Goal: Transaction & Acquisition: Purchase product/service

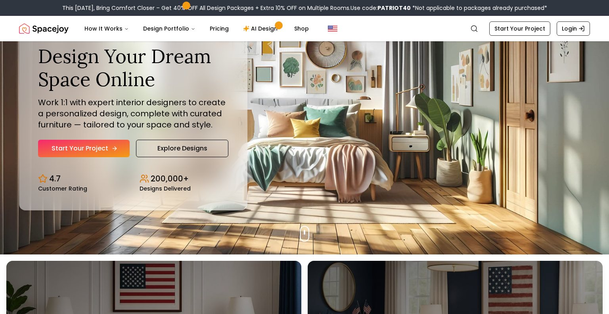
click at [99, 145] on link "Start Your Project" at bounding box center [84, 148] width 92 height 17
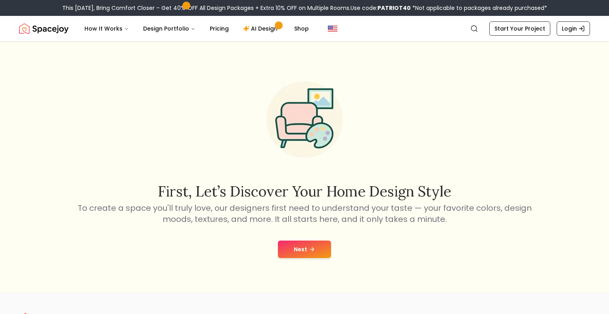
click at [301, 253] on button "Next" at bounding box center [304, 248] width 53 height 17
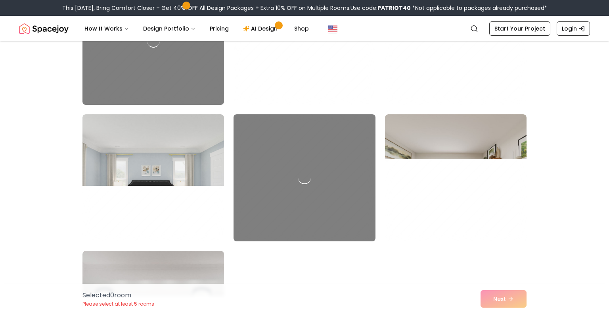
scroll to position [1711, 0]
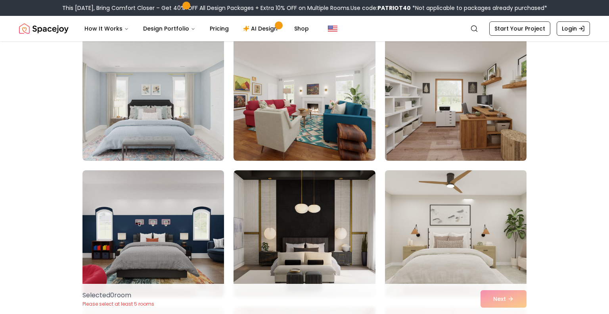
click at [439, 223] on img at bounding box center [456, 233] width 149 height 133
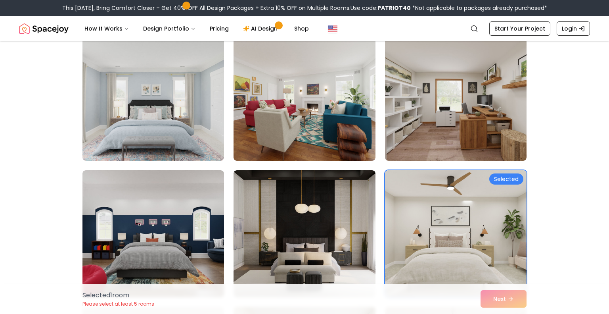
click at [515, 303] on div "Selected 1 room Please select at least 5 rooms Next" at bounding box center [304, 299] width 457 height 30
click at [508, 30] on link "Start Your Project" at bounding box center [519, 28] width 61 height 14
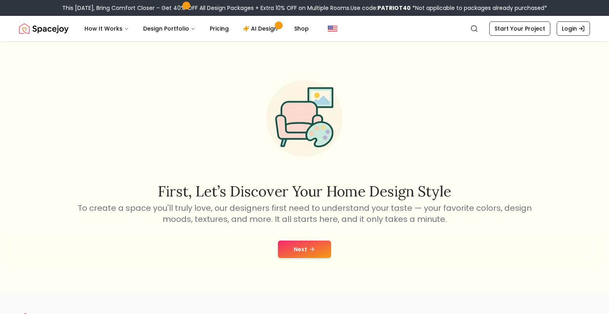
click at [309, 246] on icon at bounding box center [312, 249] width 6 height 6
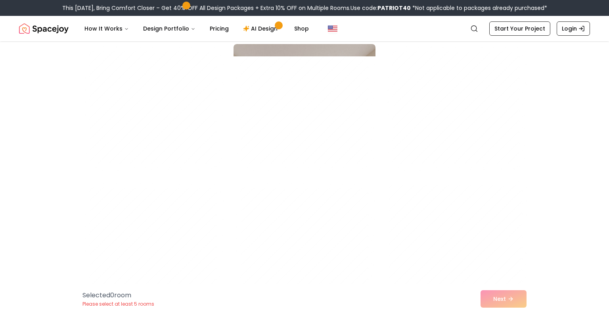
scroll to position [1429, 0]
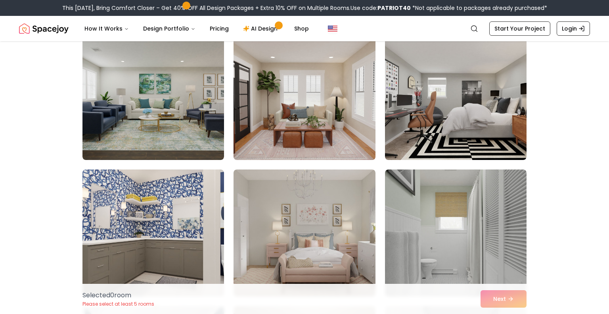
click at [359, 144] on img at bounding box center [304, 96] width 149 height 133
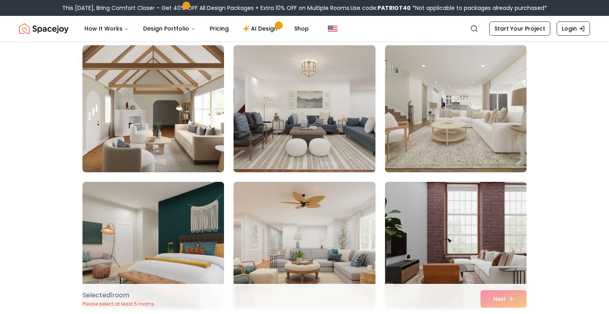
scroll to position [2383, 0]
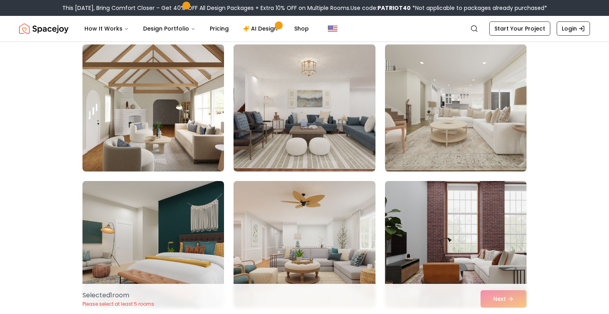
click at [424, 130] on img at bounding box center [456, 107] width 149 height 133
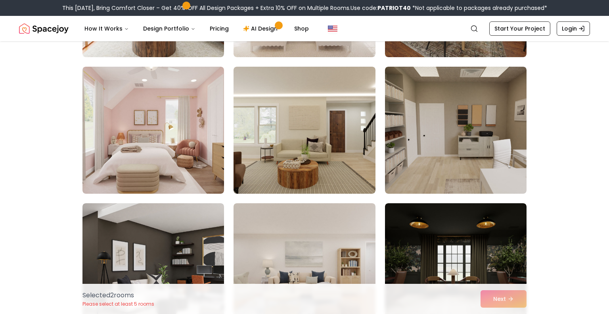
scroll to position [2771, 0]
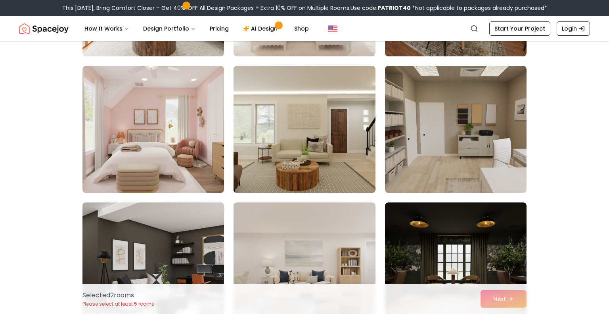
click at [326, 143] on img at bounding box center [304, 129] width 149 height 133
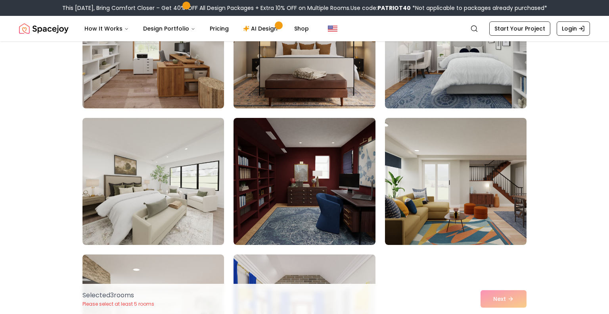
scroll to position [3403, 0]
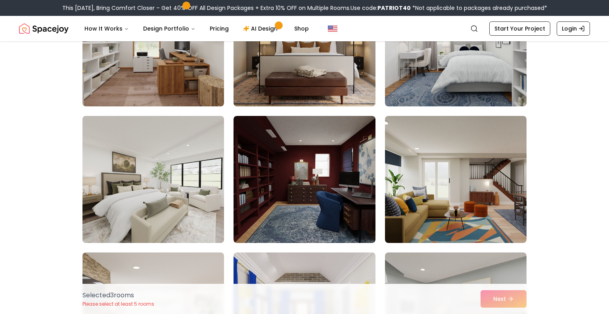
click at [181, 189] on img at bounding box center [153, 179] width 149 height 133
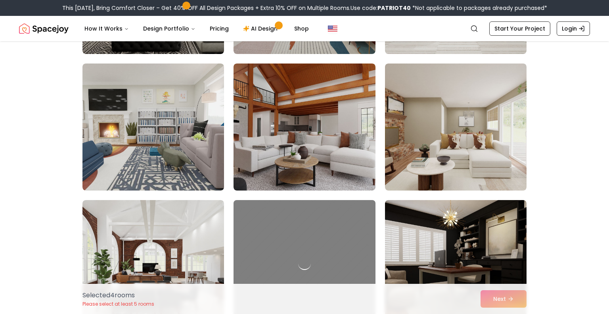
scroll to position [0, 0]
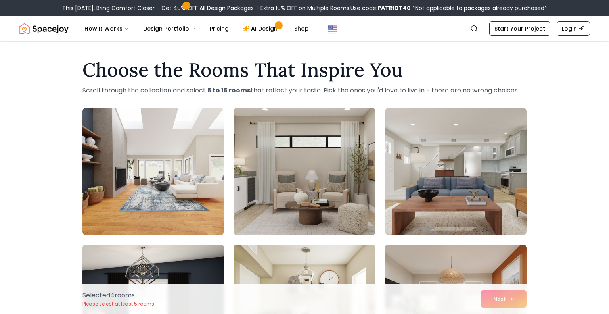
click at [264, 144] on img at bounding box center [304, 171] width 149 height 133
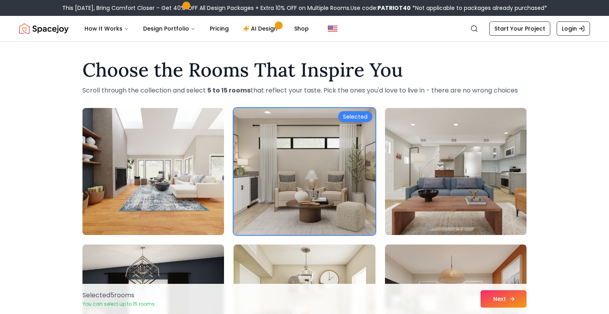
click at [489, 299] on button "Next" at bounding box center [504, 298] width 46 height 17
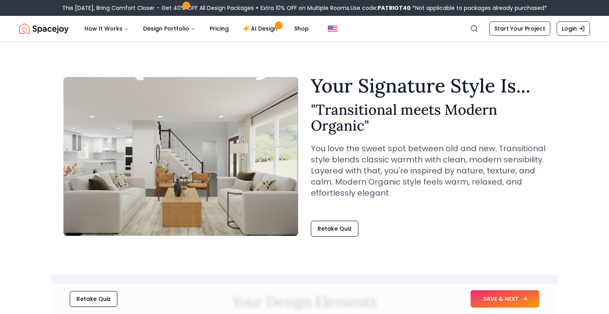
click at [486, 302] on button "SAVE & NEXT" at bounding box center [505, 298] width 69 height 17
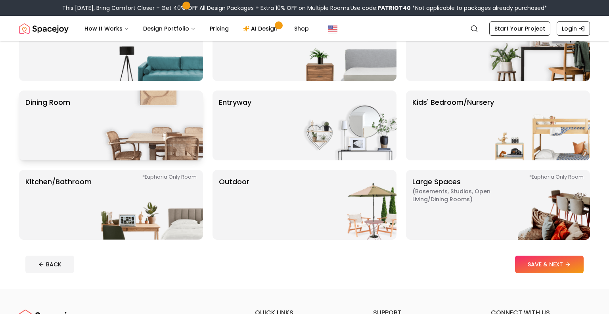
scroll to position [99, 0]
click at [167, 219] on img at bounding box center [153, 204] width 102 height 70
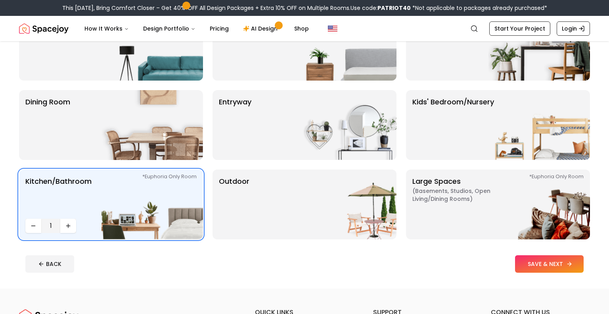
click at [522, 260] on button "SAVE & NEXT" at bounding box center [549, 263] width 69 height 17
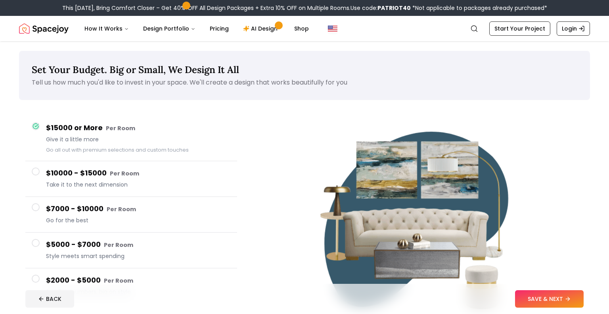
click at [116, 172] on small "Per Room" at bounding box center [124, 173] width 29 height 8
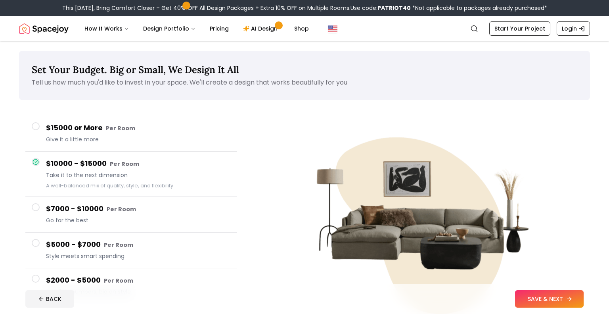
click at [577, 299] on button "SAVE & NEXT" at bounding box center [549, 298] width 69 height 17
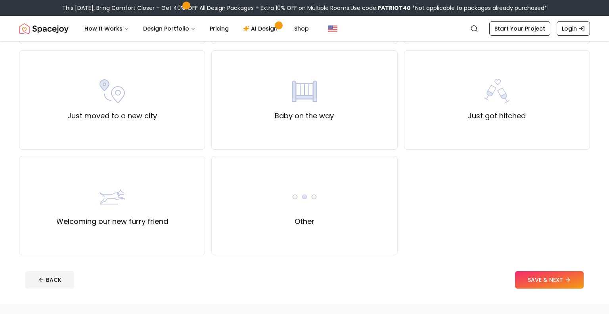
scroll to position [267, 0]
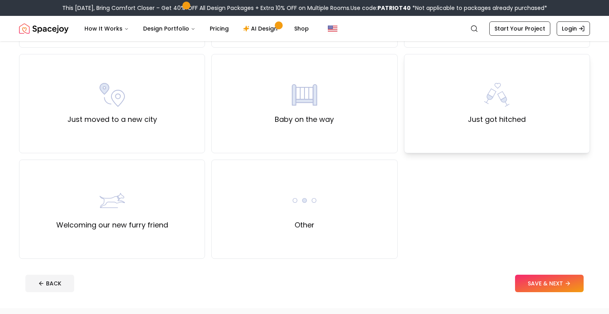
click at [510, 134] on div "Just got hitched" at bounding box center [497, 103] width 186 height 99
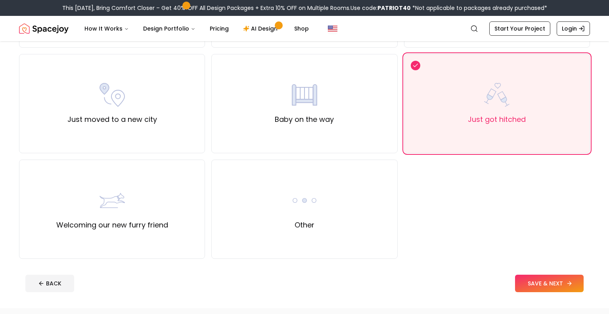
click at [530, 282] on button "SAVE & NEXT" at bounding box center [549, 282] width 69 height 17
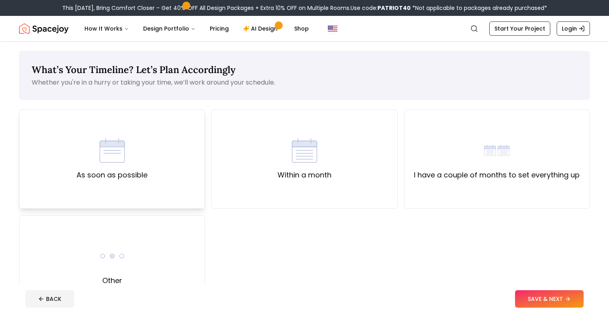
click at [182, 178] on div "As soon as possible" at bounding box center [112, 158] width 186 height 99
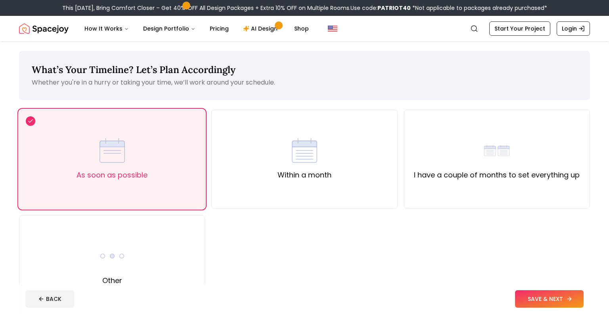
click at [540, 292] on button "SAVE & NEXT" at bounding box center [549, 298] width 69 height 17
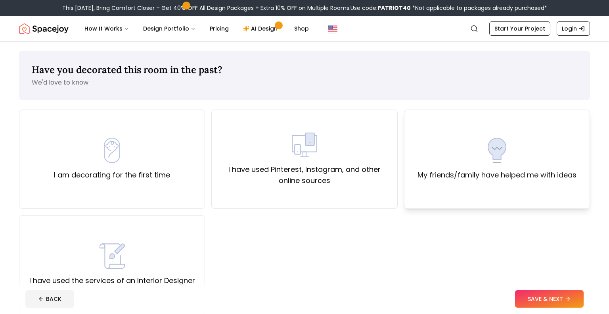
click at [437, 162] on div "My friends/family have helped me with ideas" at bounding box center [497, 159] width 159 height 43
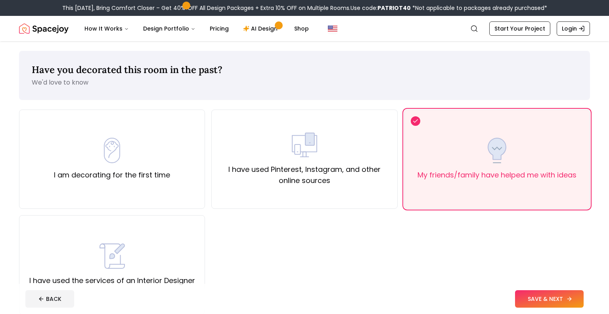
click at [525, 295] on button "SAVE & NEXT" at bounding box center [549, 298] width 69 height 17
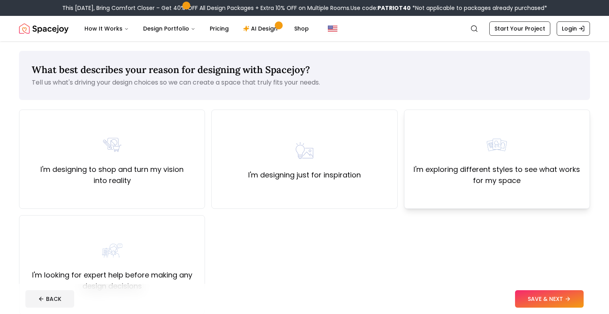
click at [501, 201] on div "I'm exploring different styles to see what works for my space" at bounding box center [497, 158] width 186 height 99
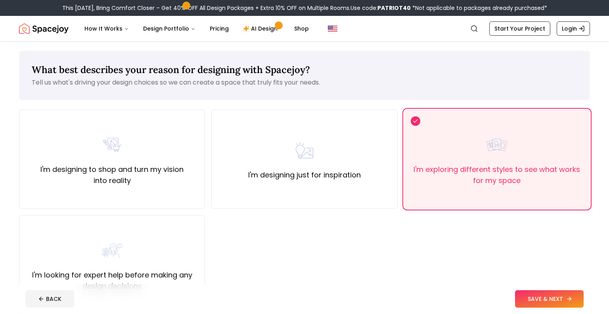
click at [544, 302] on button "SAVE & NEXT" at bounding box center [549, 298] width 69 height 17
